Goal: Find specific page/section: Find specific page/section

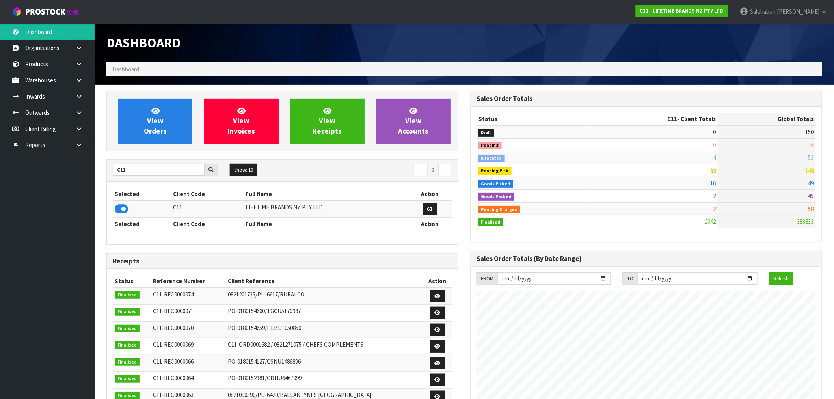
scroll to position [597, 364]
drag, startPoint x: 128, startPoint y: 172, endPoint x: 84, endPoint y: 187, distance: 46.1
click at [84, 187] on body "Toggle navigation ProStock WMS C11 - LIFETIME BRANDS NZ PTY LTD [PERSON_NAME] L…" at bounding box center [417, 199] width 834 height 399
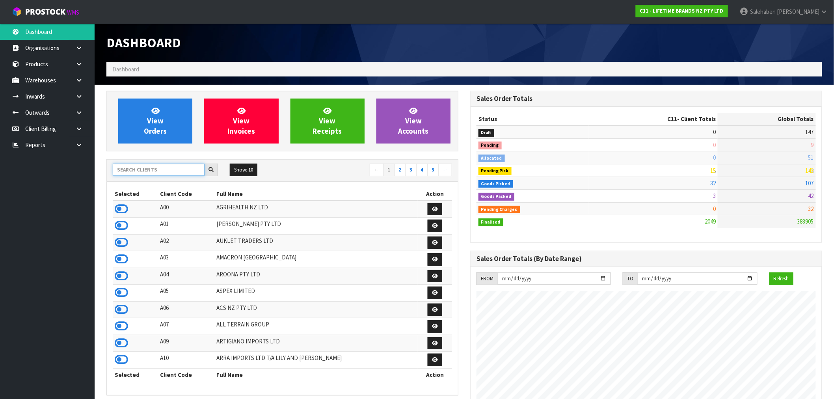
click at [183, 168] on input "text" at bounding box center [159, 170] width 92 height 12
